Goal: Transaction & Acquisition: Book appointment/travel/reservation

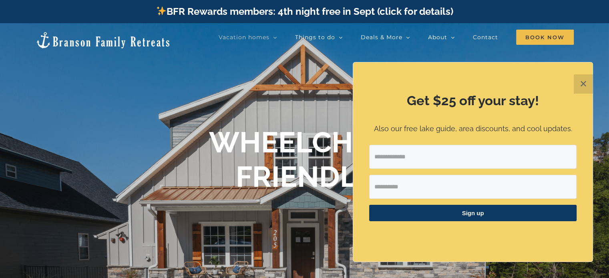
click at [586, 86] on button "✕" at bounding box center [583, 84] width 19 height 19
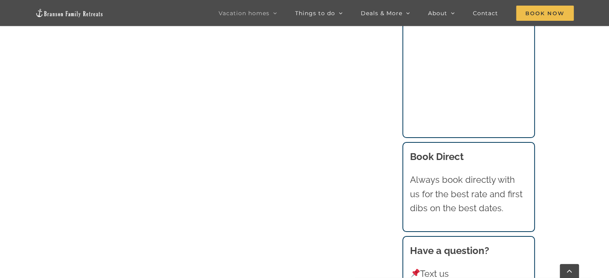
scroll to position [1242, 0]
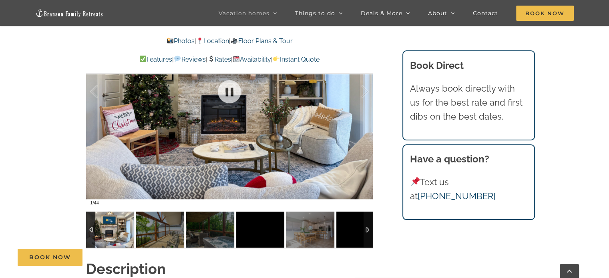
scroll to position [561, 0]
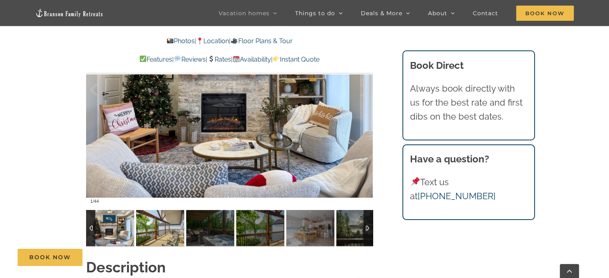
click at [149, 227] on img at bounding box center [160, 228] width 48 height 36
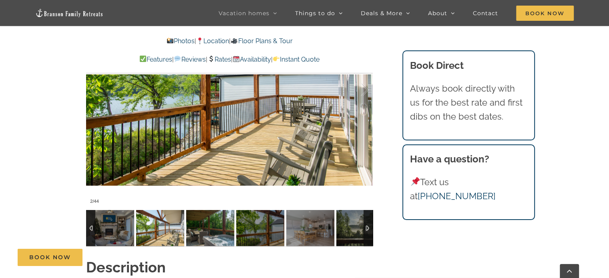
click at [195, 232] on img at bounding box center [210, 228] width 48 height 36
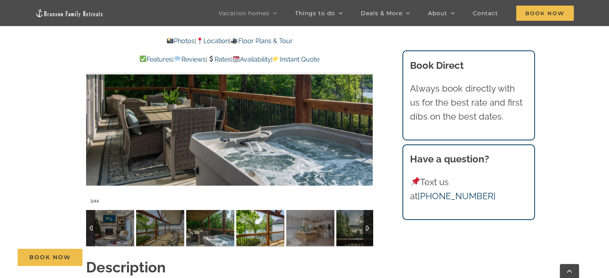
click at [250, 240] on img at bounding box center [260, 228] width 48 height 36
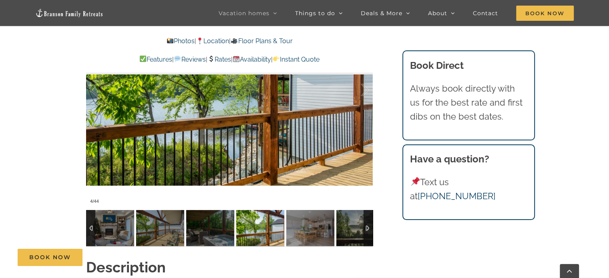
click at [283, 240] on img at bounding box center [260, 228] width 48 height 36
click at [300, 241] on img at bounding box center [311, 228] width 48 height 36
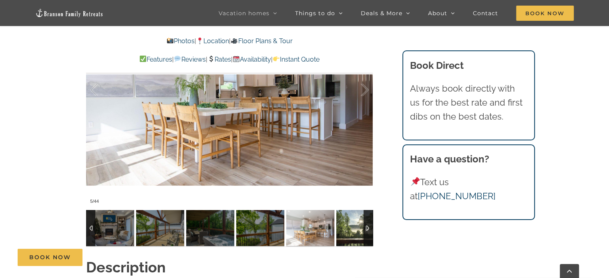
click at [337, 240] on img at bounding box center [361, 228] width 48 height 36
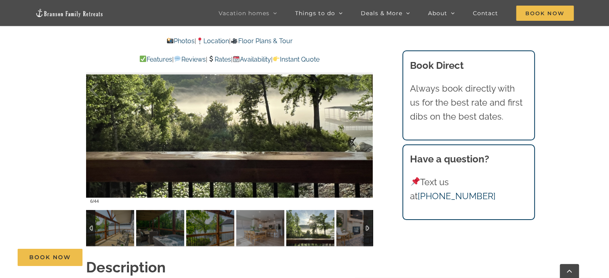
click at [368, 231] on div at bounding box center [368, 228] width 9 height 36
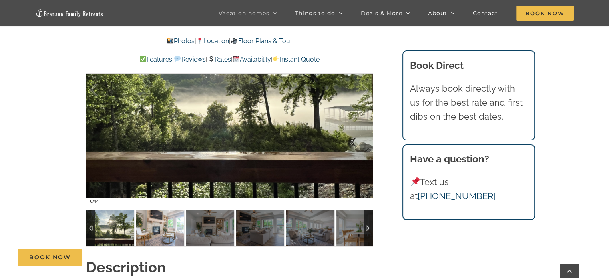
click at [175, 226] on img at bounding box center [160, 228] width 48 height 36
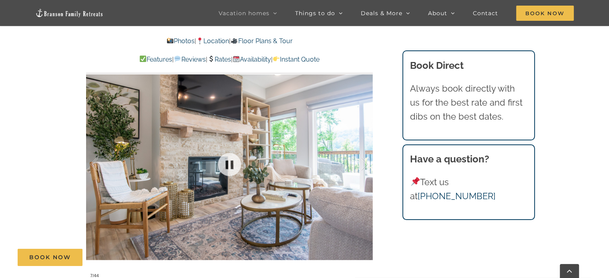
scroll to position [521, 0]
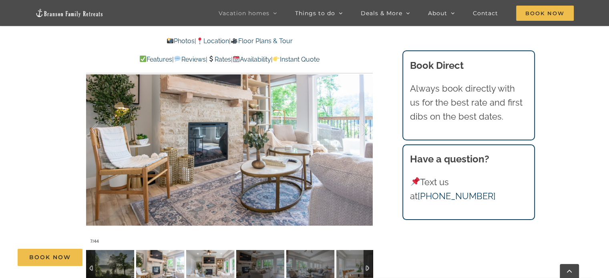
click at [211, 271] on img at bounding box center [210, 268] width 48 height 36
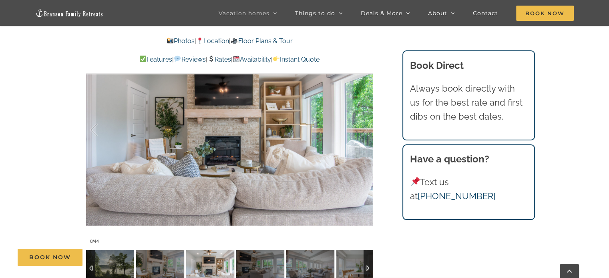
click at [233, 269] on img at bounding box center [210, 268] width 48 height 36
click at [257, 262] on div "Book Now" at bounding box center [311, 257] width 586 height 17
click at [258, 265] on div "Book Now" at bounding box center [311, 257] width 586 height 17
click at [365, 270] on div at bounding box center [368, 268] width 9 height 36
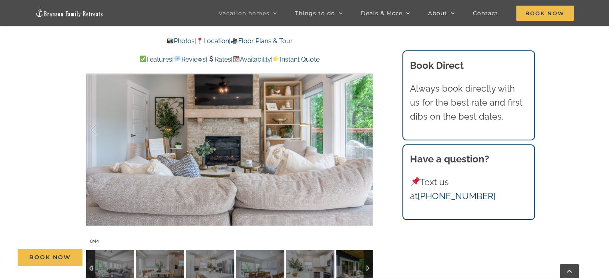
click at [369, 271] on div at bounding box center [368, 268] width 9 height 36
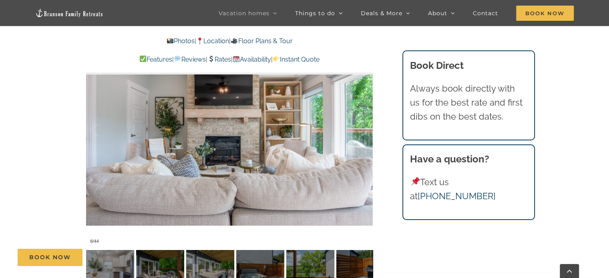
click at [243, 261] on div "Book Now" at bounding box center [311, 257] width 586 height 17
click at [245, 265] on div "Book Now" at bounding box center [311, 257] width 586 height 17
click at [249, 194] on div at bounding box center [229, 130] width 287 height 236
click at [231, 135] on link at bounding box center [230, 130] width 32 height 32
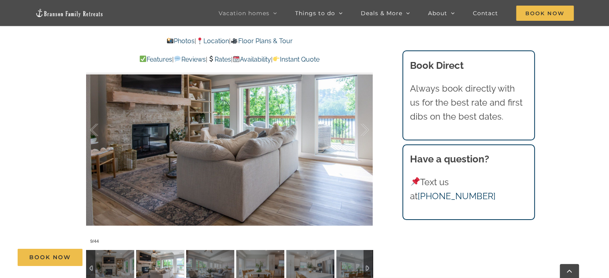
click at [368, 268] on div at bounding box center [368, 268] width 9 height 36
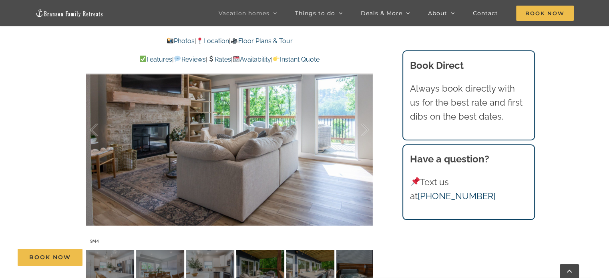
click at [262, 261] on div "Book Now" at bounding box center [311, 257] width 586 height 17
click at [261, 264] on div "Book Now" at bounding box center [311, 257] width 586 height 17
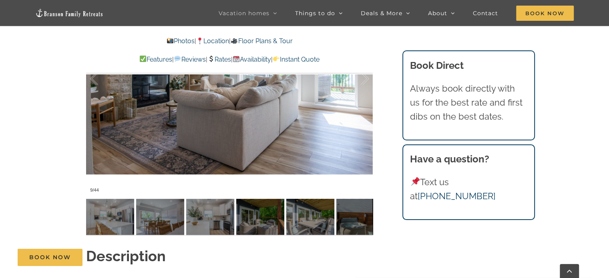
scroll to position [601, 0]
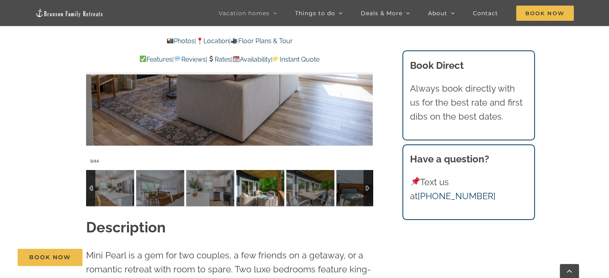
click at [247, 195] on img at bounding box center [260, 188] width 48 height 36
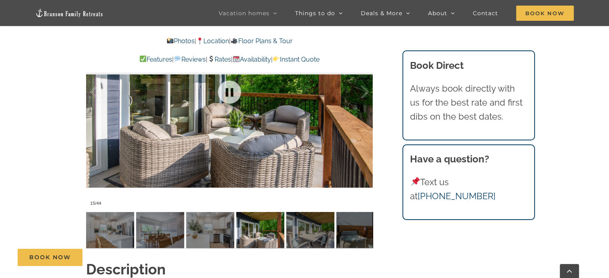
scroll to position [561, 0]
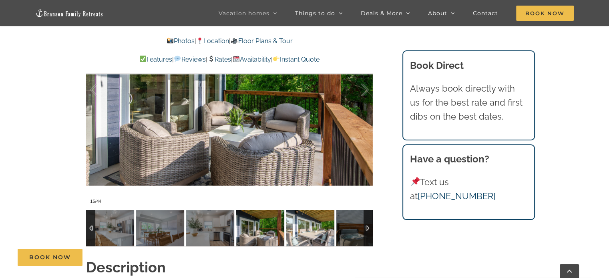
click at [313, 231] on img at bounding box center [311, 228] width 48 height 36
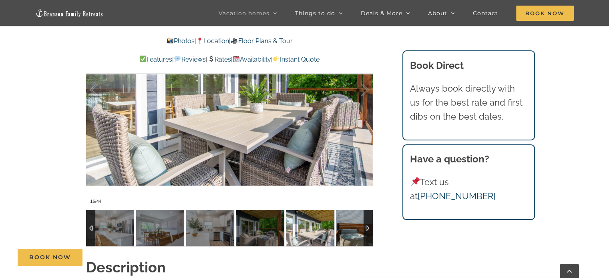
click at [346, 234] on img at bounding box center [361, 228] width 48 height 36
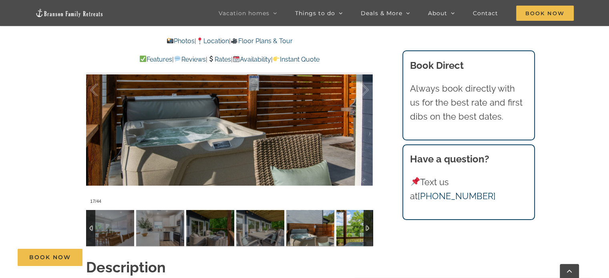
click at [346, 234] on img at bounding box center [361, 228] width 48 height 36
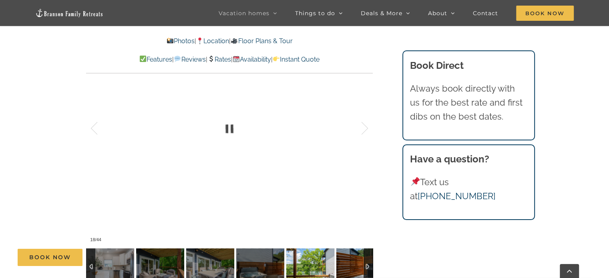
scroll to position [521, 0]
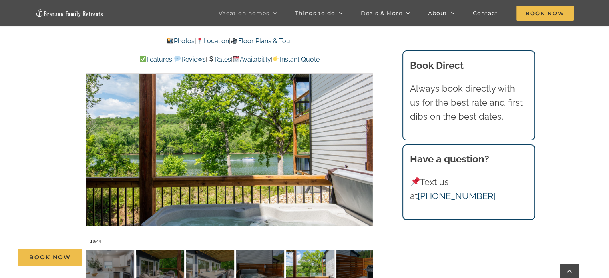
click at [351, 264] on div "Book Now" at bounding box center [311, 257] width 586 height 17
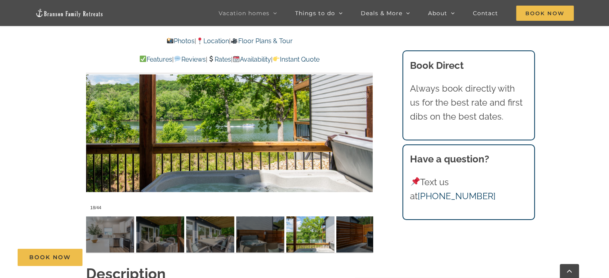
scroll to position [561, 0]
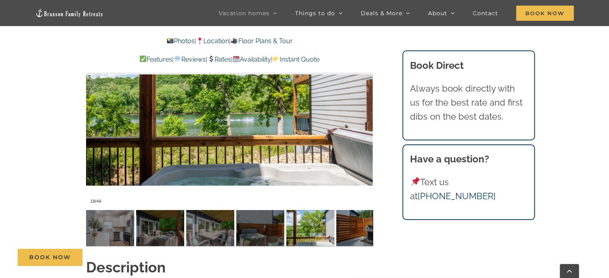
click at [351, 241] on img at bounding box center [361, 228] width 48 height 36
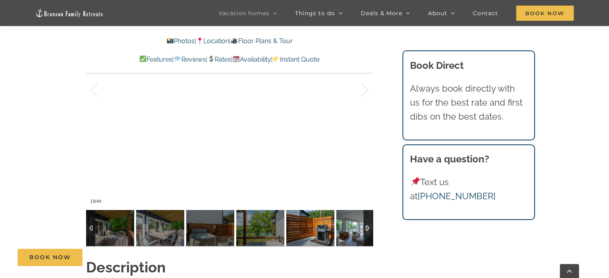
click at [351, 234] on img at bounding box center [361, 228] width 48 height 36
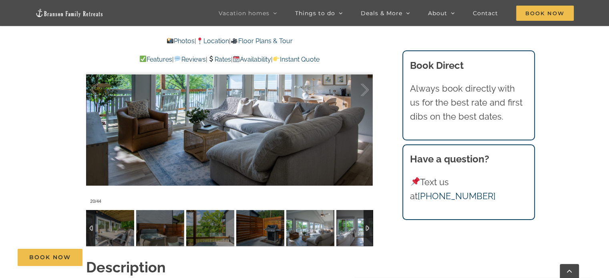
click at [351, 234] on img at bounding box center [361, 228] width 48 height 36
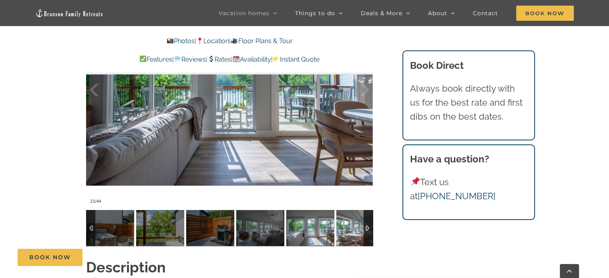
click at [351, 234] on img at bounding box center [361, 228] width 48 height 36
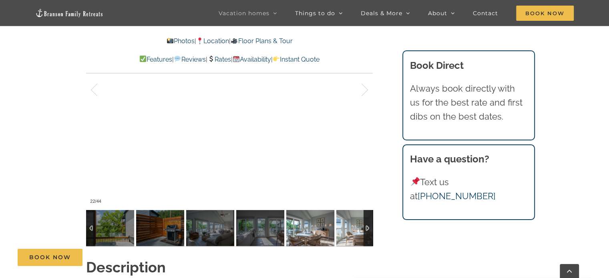
click at [351, 234] on img at bounding box center [361, 228] width 48 height 36
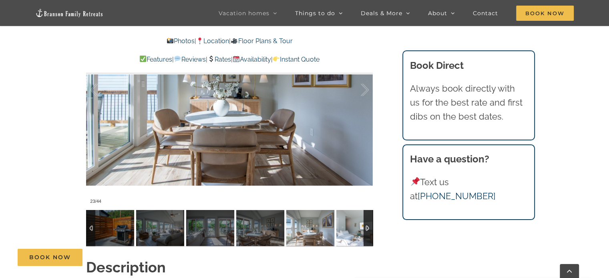
click at [351, 234] on img at bounding box center [361, 228] width 48 height 36
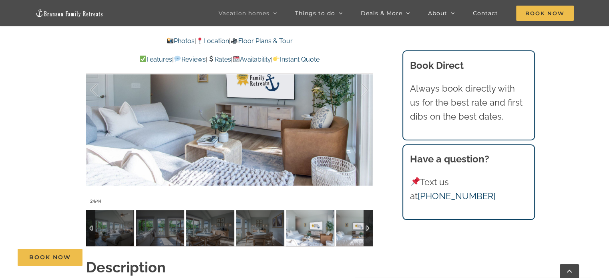
click at [351, 234] on img at bounding box center [361, 228] width 48 height 36
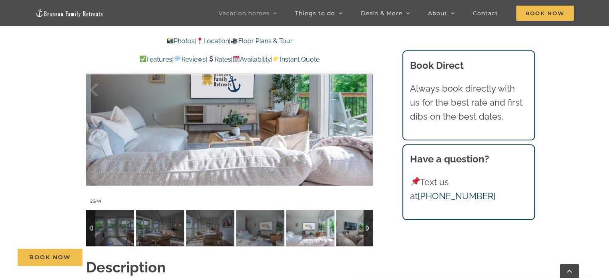
click at [351, 234] on img at bounding box center [361, 228] width 48 height 36
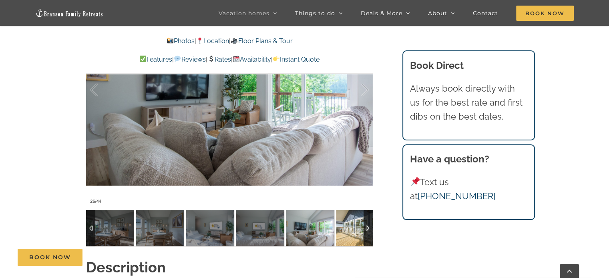
click at [351, 234] on img at bounding box center [361, 228] width 48 height 36
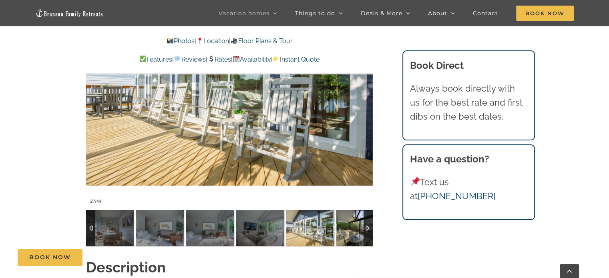
click at [351, 234] on img at bounding box center [361, 228] width 48 height 36
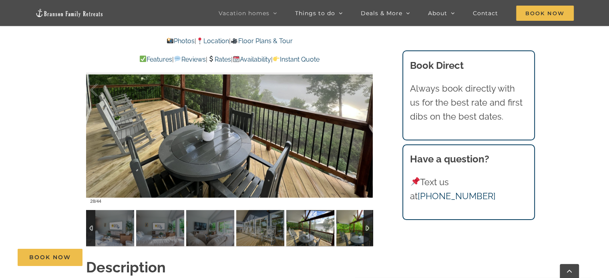
click at [351, 234] on img at bounding box center [361, 228] width 48 height 36
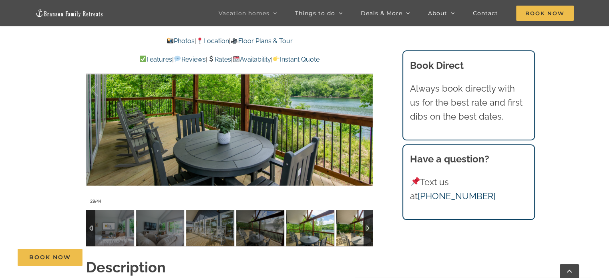
click at [351, 234] on img at bounding box center [361, 228] width 48 height 36
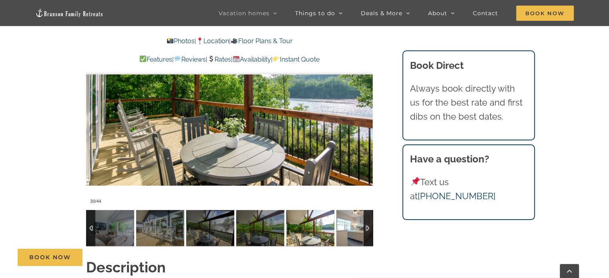
click at [351, 234] on img at bounding box center [361, 228] width 48 height 36
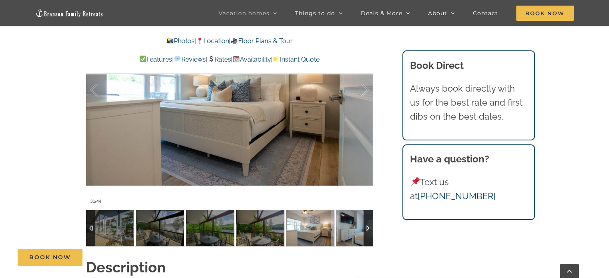
click at [351, 234] on img at bounding box center [361, 228] width 48 height 36
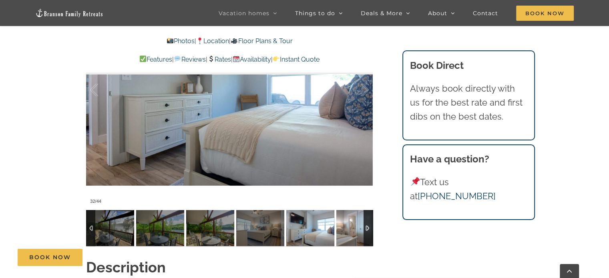
click at [351, 234] on img at bounding box center [361, 228] width 48 height 36
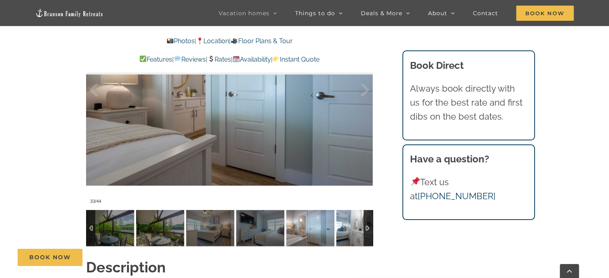
click at [351, 234] on img at bounding box center [361, 228] width 48 height 36
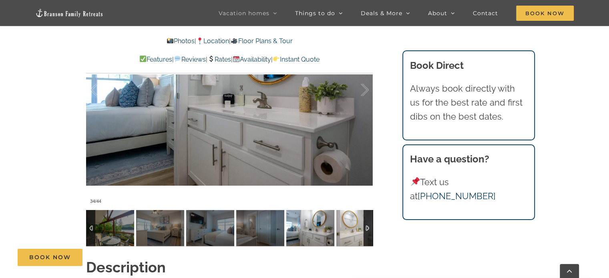
click at [351, 234] on img at bounding box center [361, 228] width 48 height 36
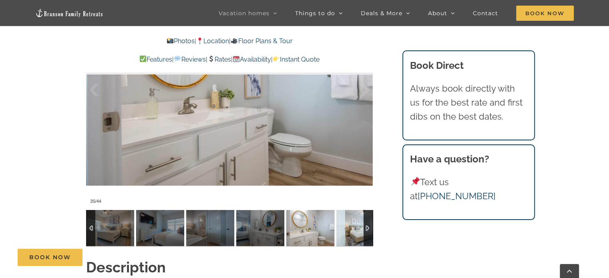
click at [351, 234] on img at bounding box center [361, 228] width 48 height 36
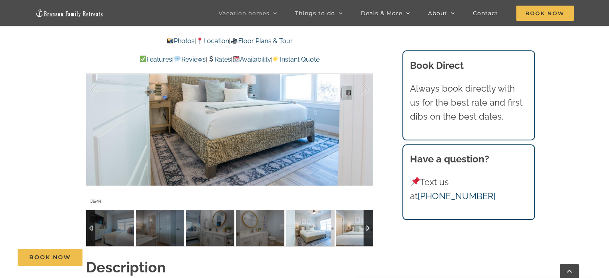
click at [351, 234] on img at bounding box center [361, 228] width 48 height 36
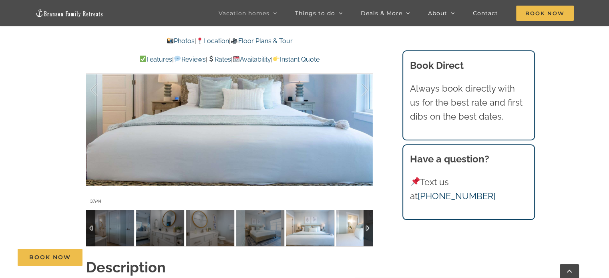
click at [351, 234] on img at bounding box center [361, 228] width 48 height 36
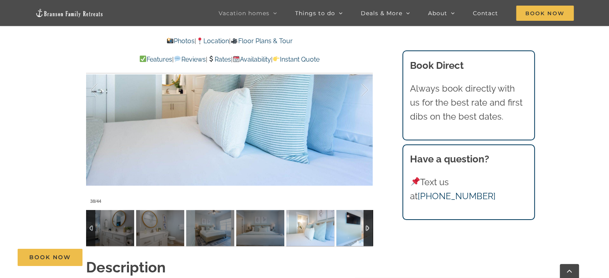
click at [351, 234] on img at bounding box center [361, 228] width 48 height 36
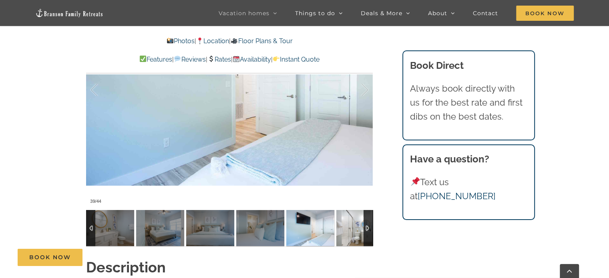
click at [351, 234] on img at bounding box center [361, 228] width 48 height 36
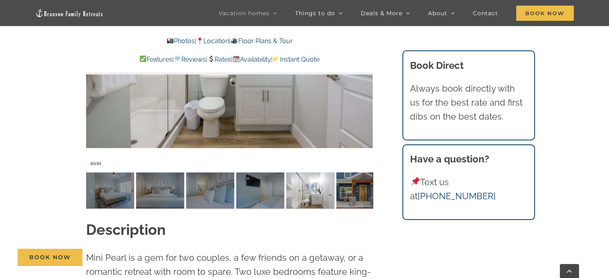
scroll to position [601, 0]
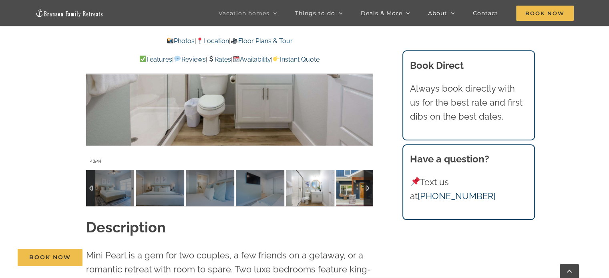
click at [355, 195] on img at bounding box center [361, 188] width 48 height 36
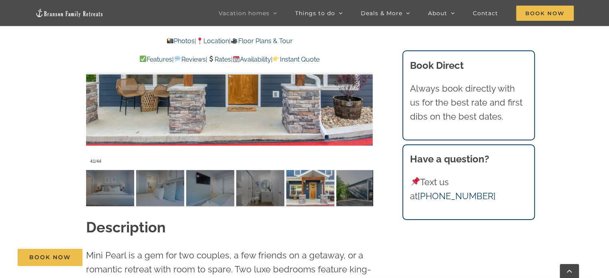
click at [224, 59] on link "Rates" at bounding box center [220, 60] width 24 height 8
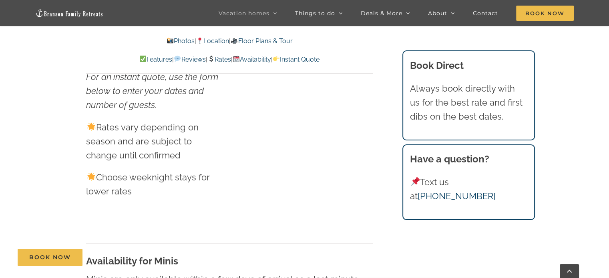
click at [260, 177] on div at bounding box center [305, 132] width 138 height 179
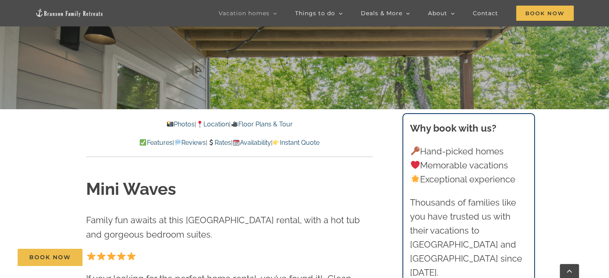
scroll to position [200, 0]
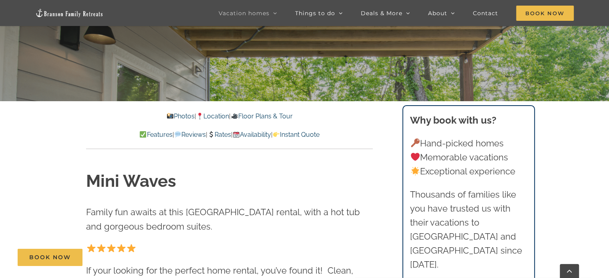
click at [240, 134] on img at bounding box center [236, 134] width 6 height 6
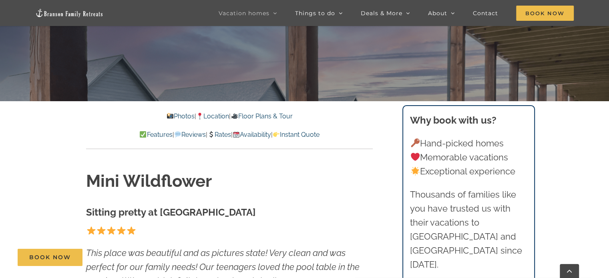
click at [259, 135] on link "Availability" at bounding box center [252, 135] width 38 height 8
